Goal: Information Seeking & Learning: Understand process/instructions

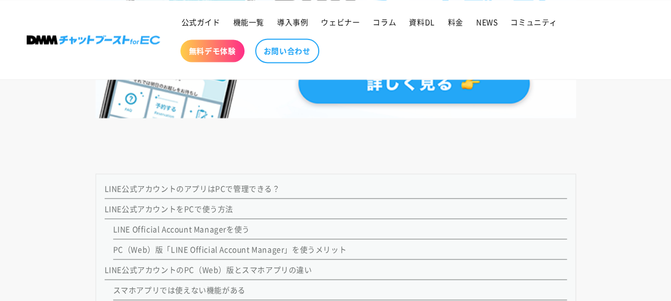
scroll to position [960, 0]
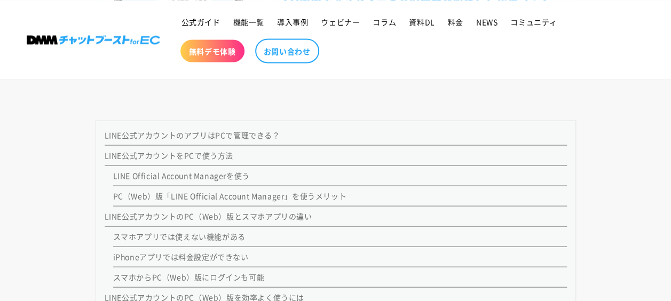
click at [209, 178] on link "LINE Official Account Managerを使う" at bounding box center [181, 175] width 137 height 11
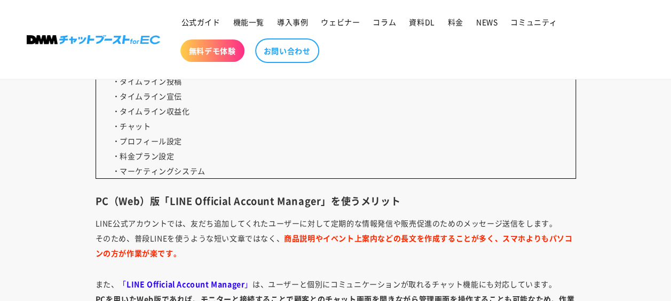
scroll to position [1921, 0]
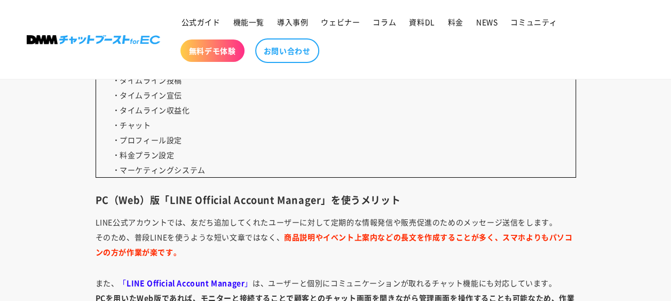
scroll to position [960, 0]
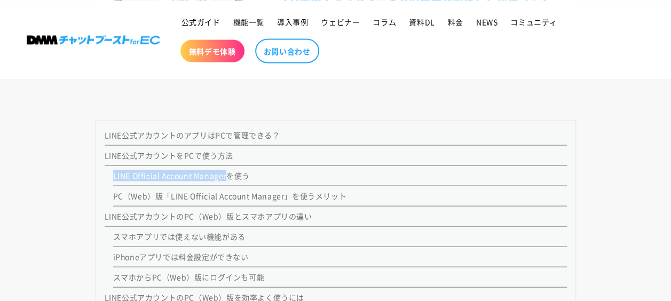
drag, startPoint x: 110, startPoint y: 177, endPoint x: 225, endPoint y: 180, distance: 114.8
click at [225, 180] on ol "LINE Official Account Managerを使う PC（Web）版「LINE Official Account Manager」を使うメリット" at bounding box center [336, 185] width 462 height 41
copy link "LINE Official Account Manager"
